Goal: Complete application form

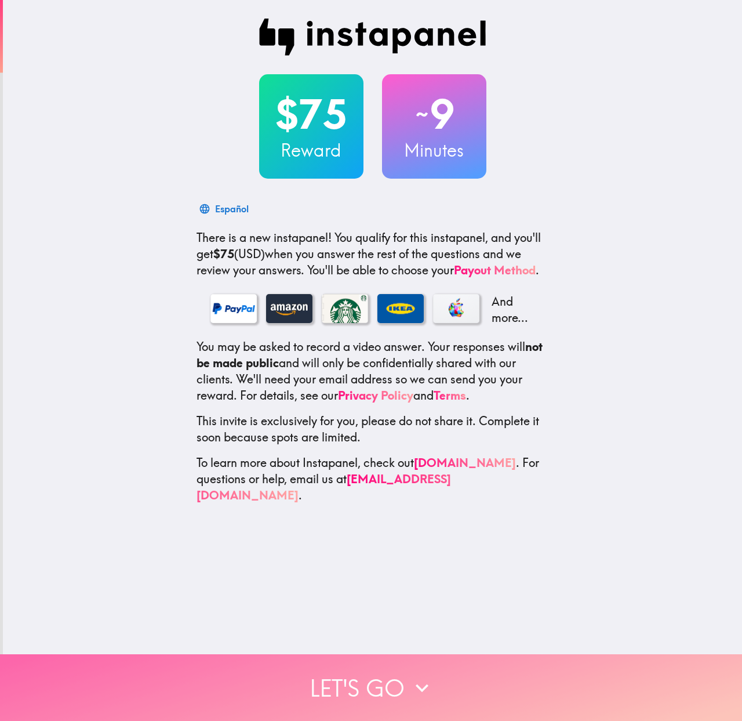
click at [390, 664] on button "Let's go" at bounding box center [371, 687] width 742 height 67
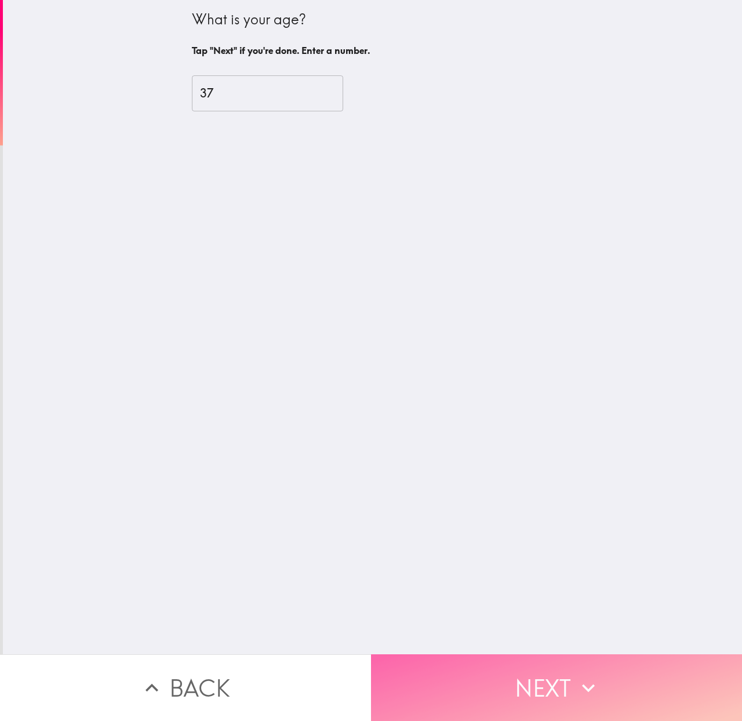
click at [403, 662] on button "Next" at bounding box center [556, 687] width 371 height 67
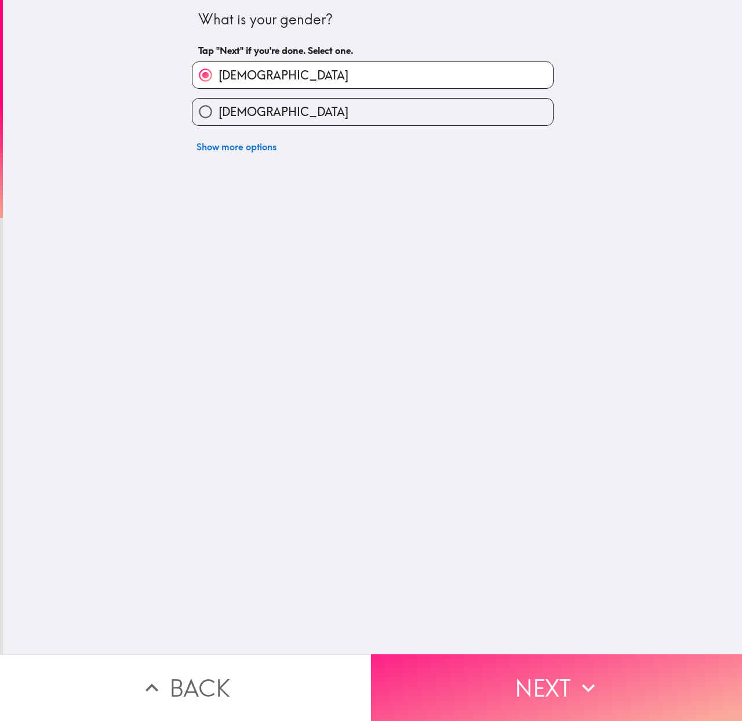
click at [403, 662] on button "Next" at bounding box center [556, 687] width 371 height 67
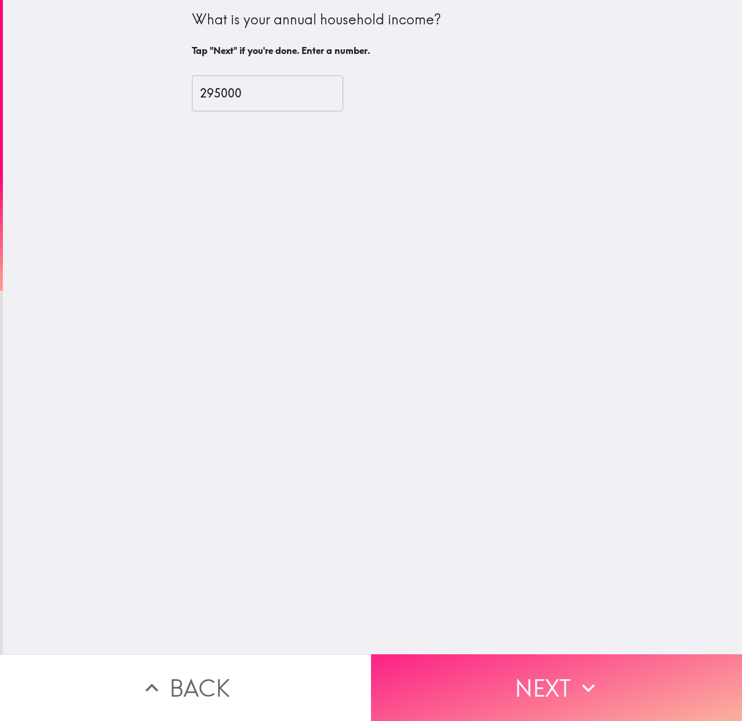
click at [403, 662] on button "Next" at bounding box center [556, 687] width 371 height 67
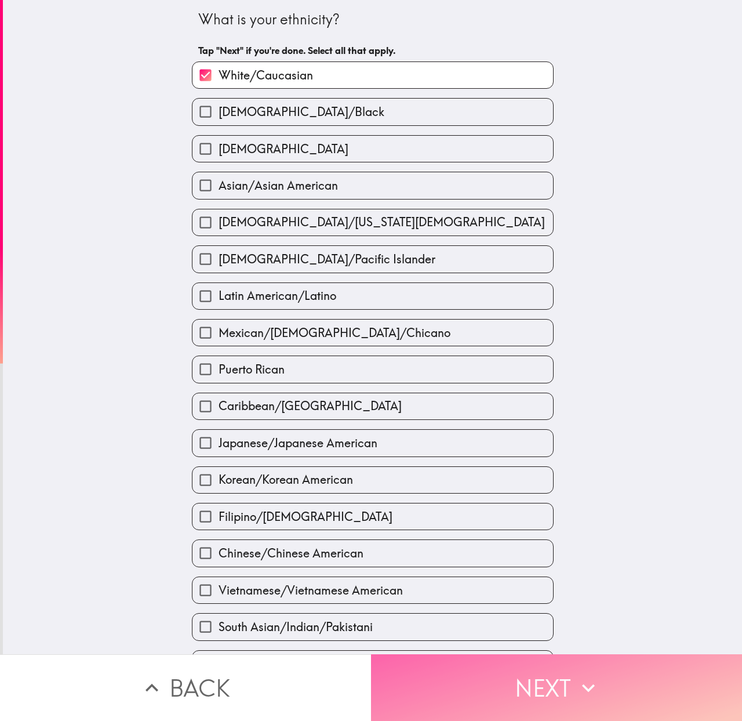
click at [403, 662] on button "Next" at bounding box center [556, 687] width 371 height 67
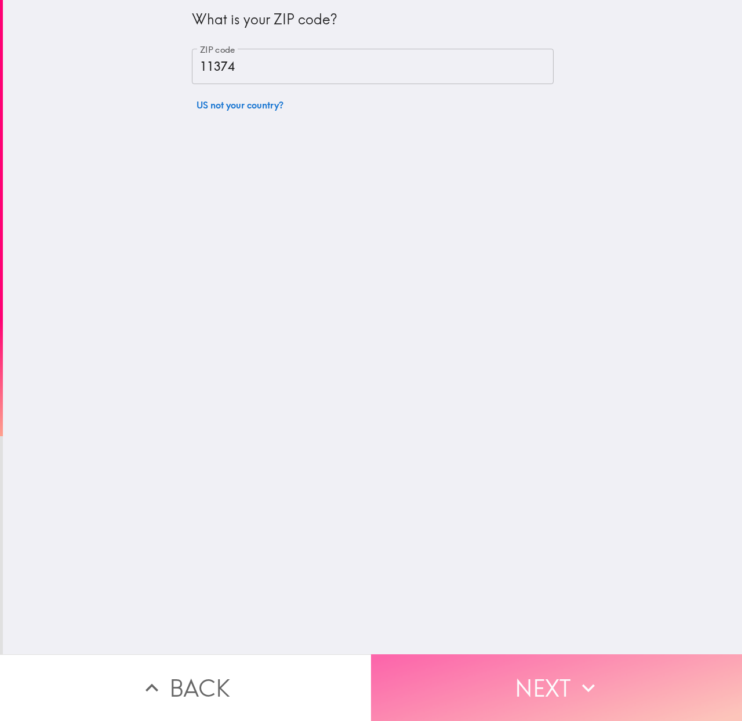
click at [403, 662] on button "Next" at bounding box center [556, 687] width 371 height 67
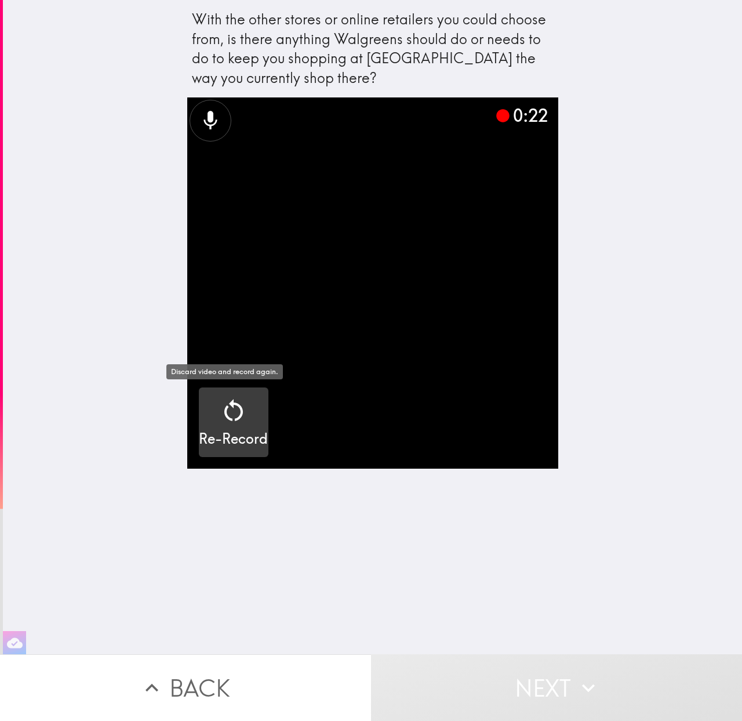
click at [224, 413] on icon "button" at bounding box center [234, 411] width 28 height 28
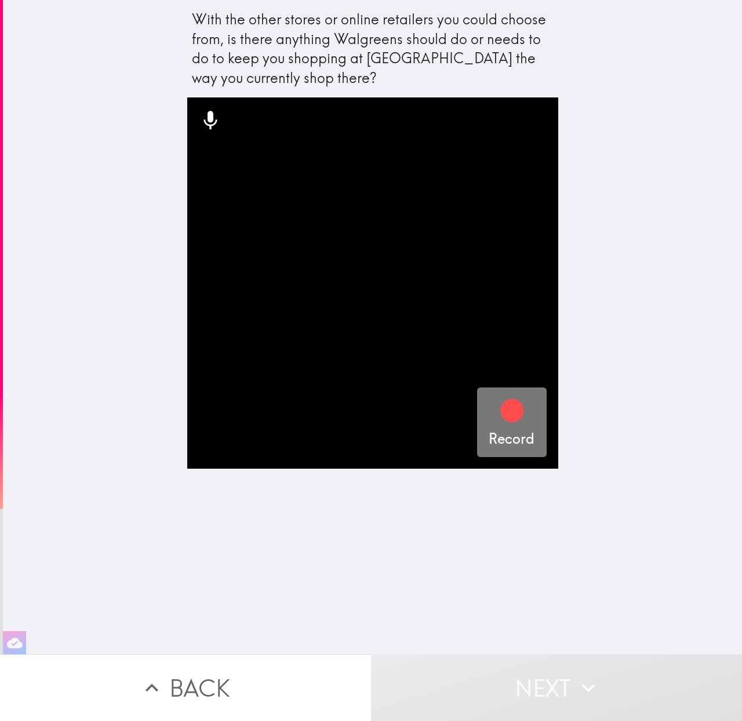
click at [500, 417] on icon "button" at bounding box center [511, 410] width 23 height 23
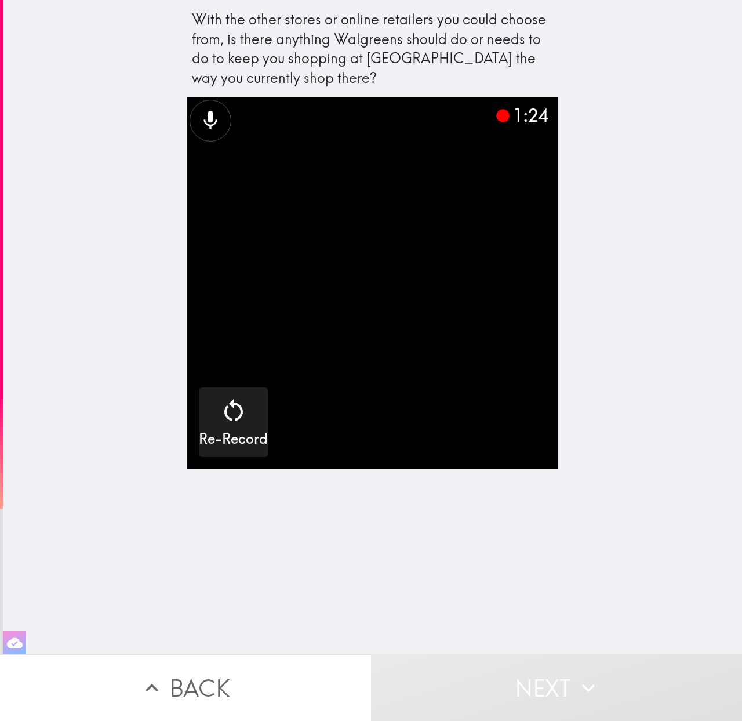
click at [14, 631] on button "button" at bounding box center [14, 642] width 23 height 23
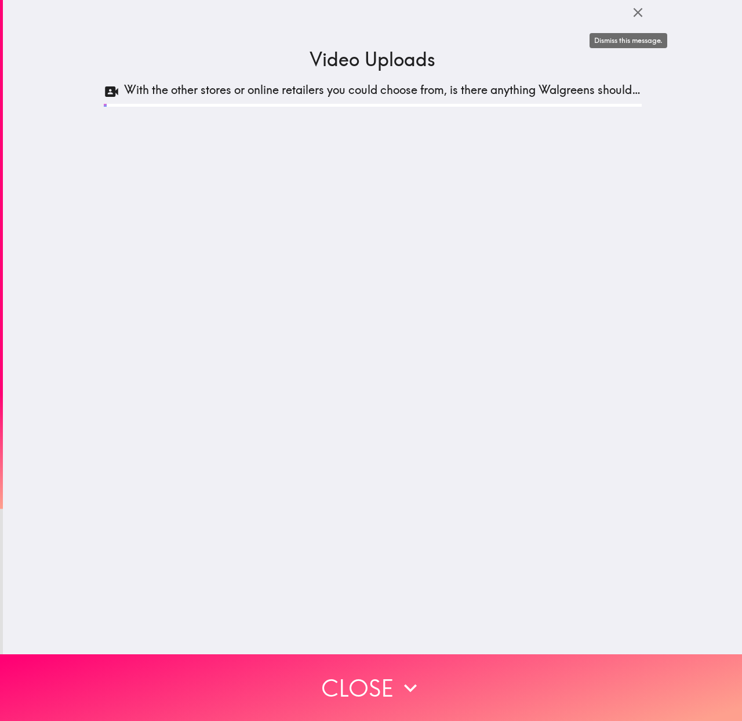
click at [634, 14] on icon "button" at bounding box center [638, 12] width 9 height 9
